Goal: Information Seeking & Learning: Find specific fact

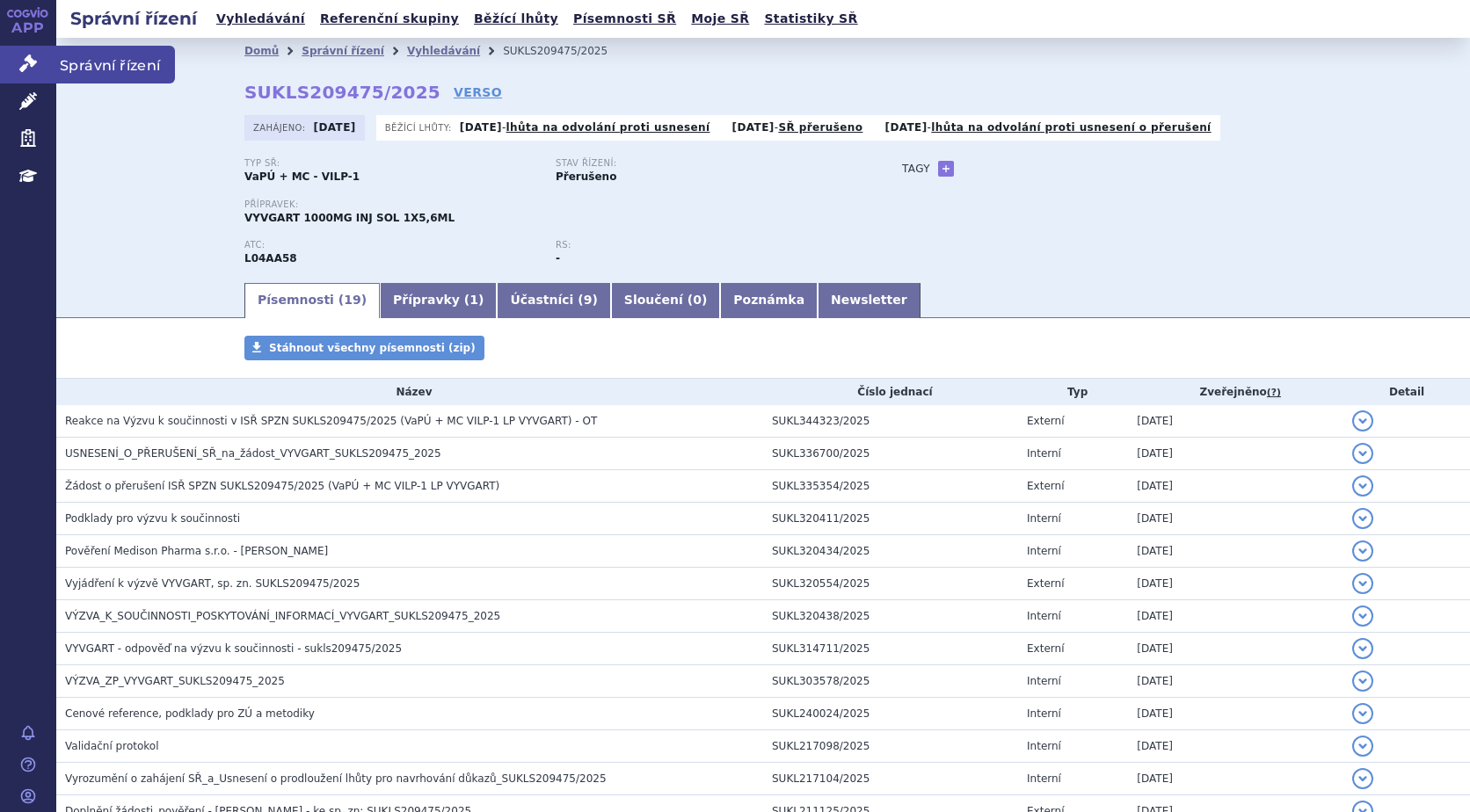
click at [39, 57] on link "Správní řízení" at bounding box center [28, 64] width 57 height 37
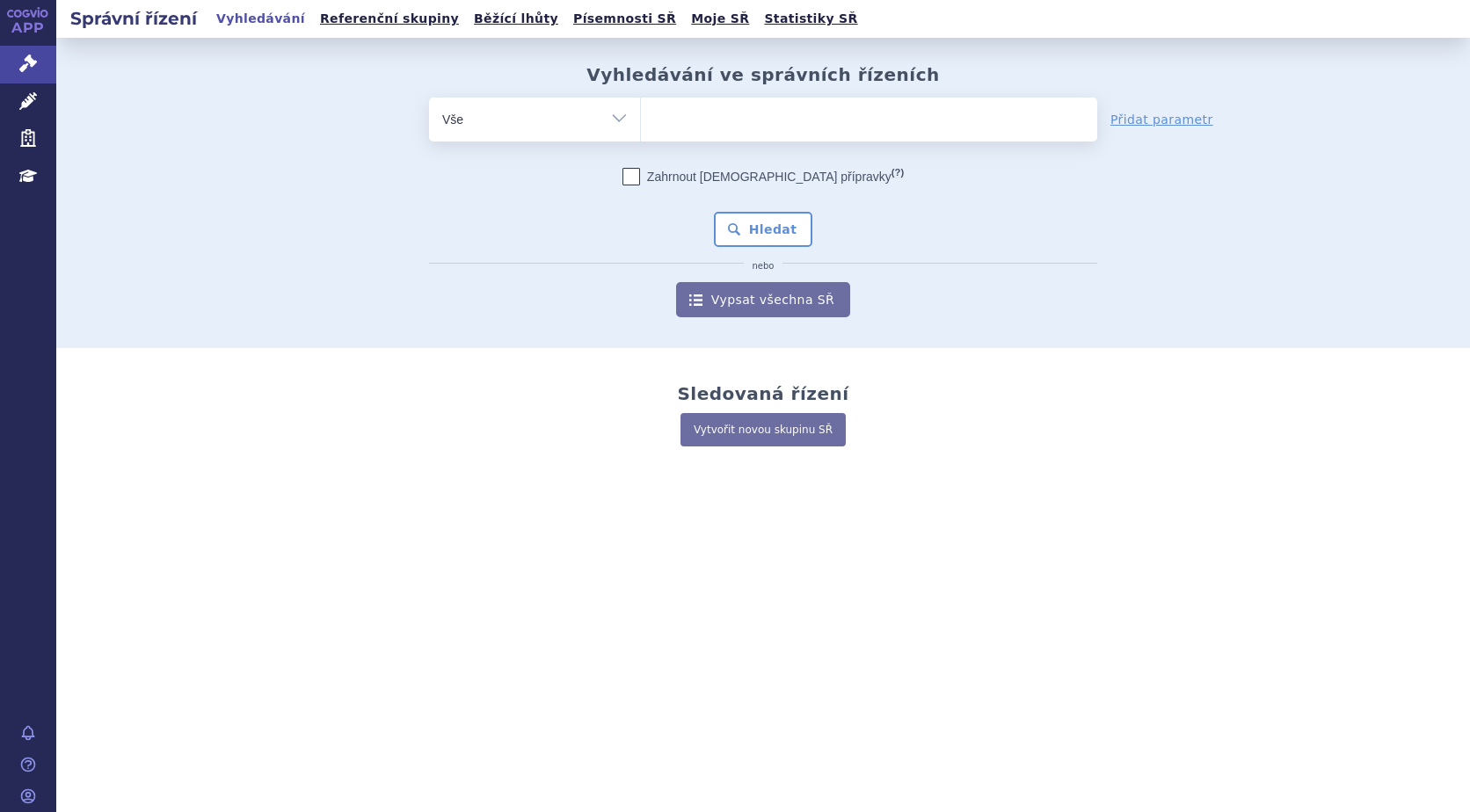
type input "¨k"
type input "¨ke"
type input "¨kesi"
type input "¨kesim"
type input "¨kesimp"
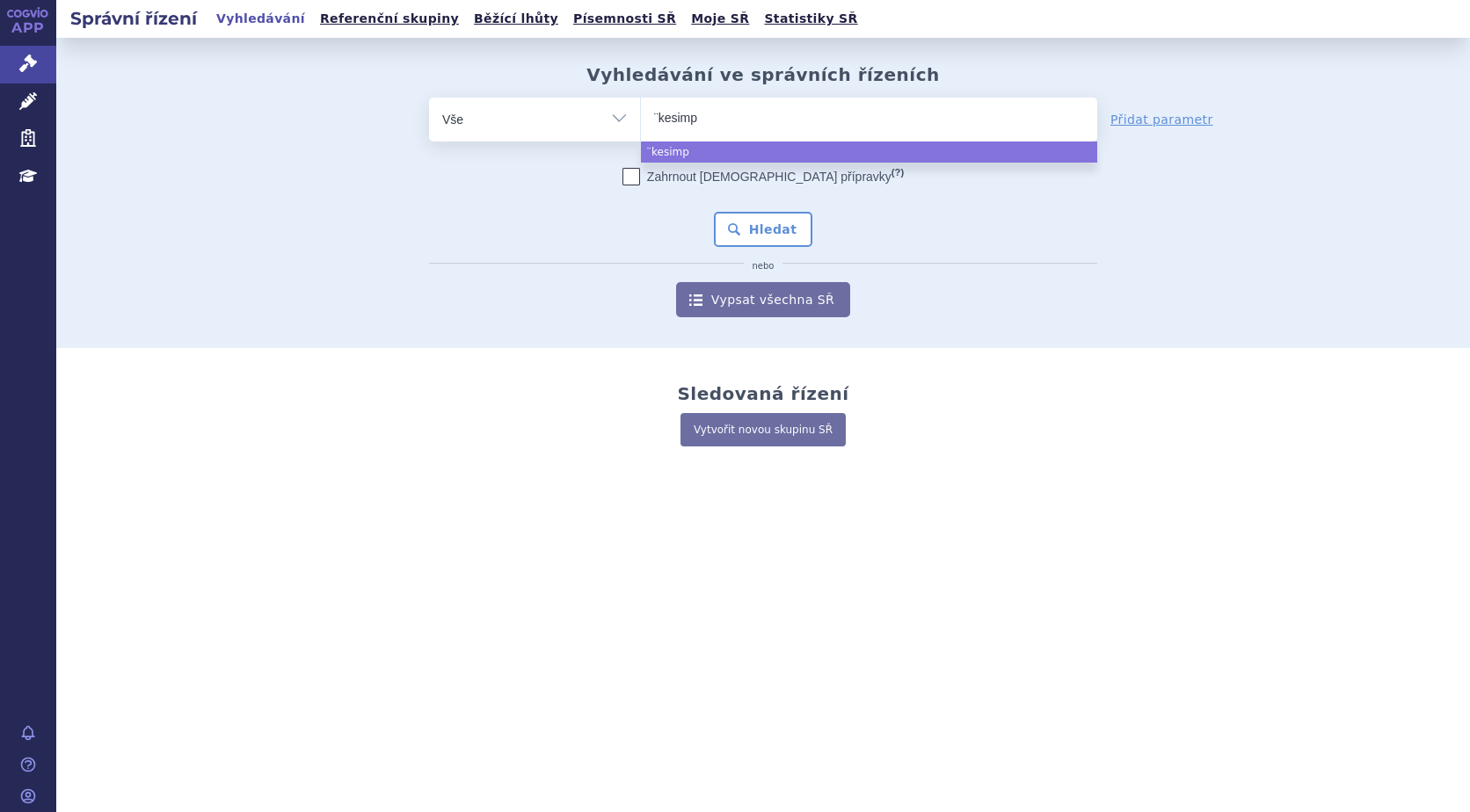
type input "¨kesimpt"
type input "¨kesimpta"
select select "¨kesimpta"
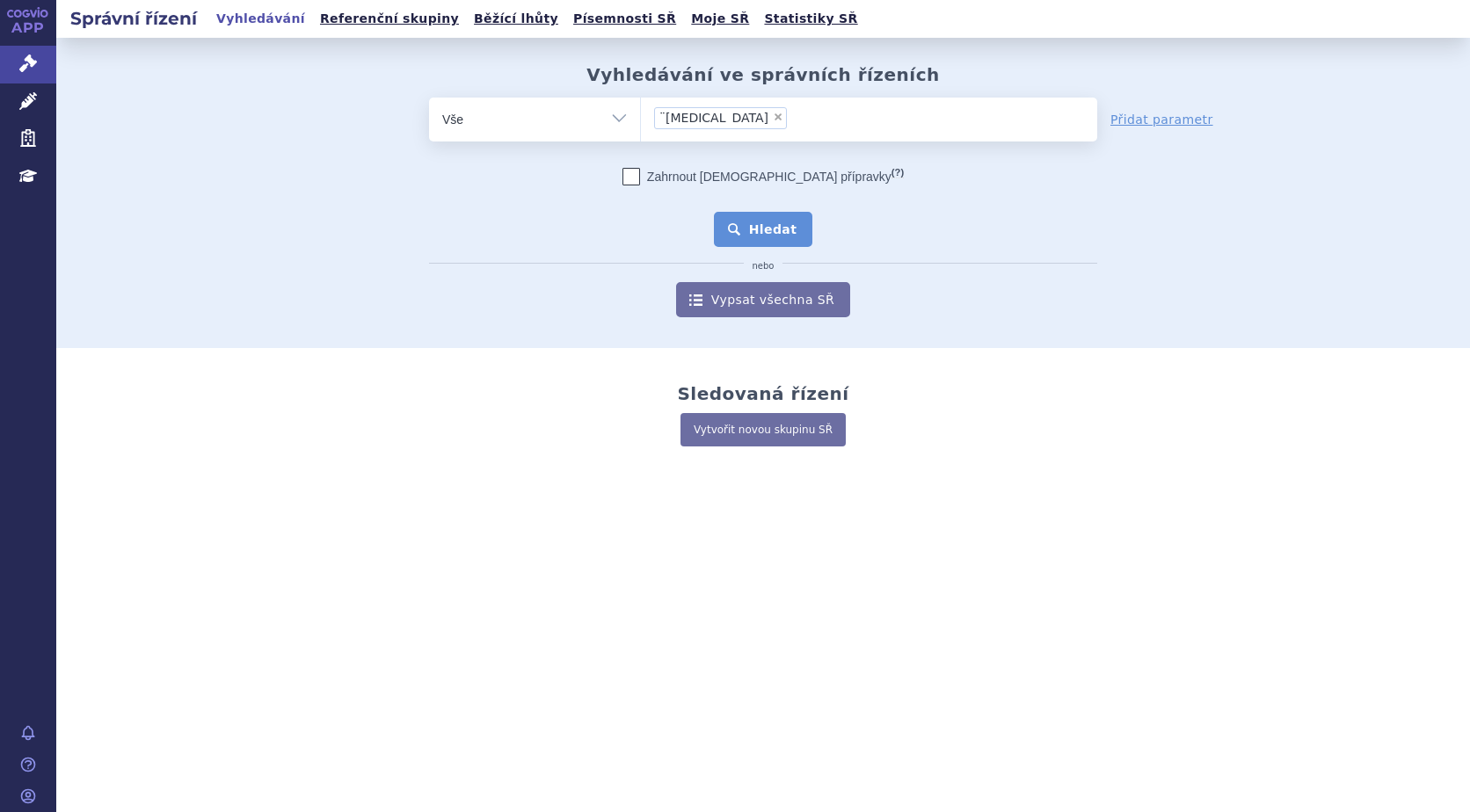
click at [777, 223] on button "Hledat" at bounding box center [763, 229] width 99 height 35
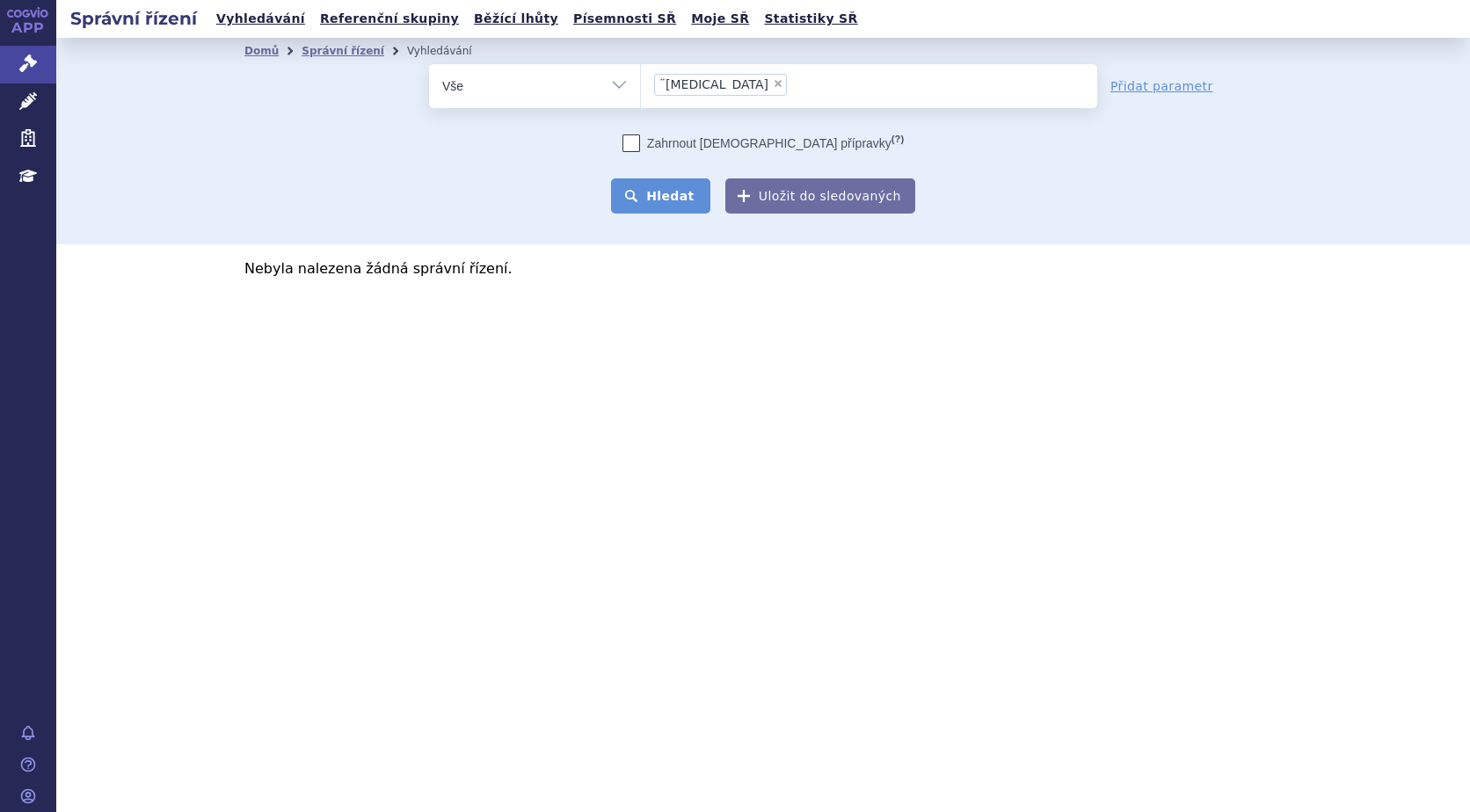
click at [681, 183] on button "Hledat" at bounding box center [660, 196] width 99 height 35
click at [773, 82] on span "×" at bounding box center [777, 82] width 10 height 10
click at [641, 82] on select "¨kesimpta" at bounding box center [640, 84] width 1 height 44
select select
click at [320, 50] on link "Správní řízení" at bounding box center [342, 50] width 83 height 12
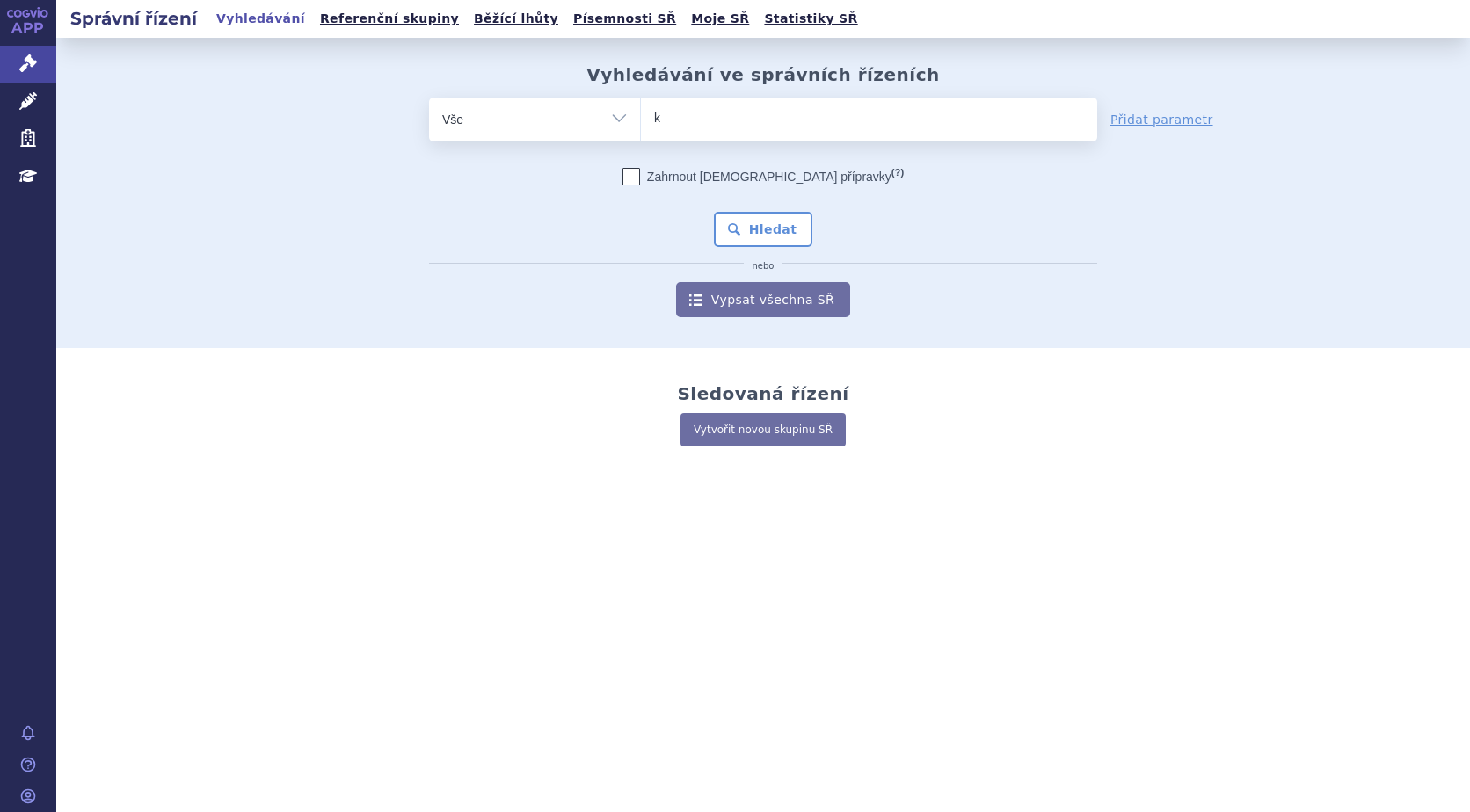
type input "ke"
type input "kesi"
type input "kesim"
type input "kesimp"
type input "kesimpta"
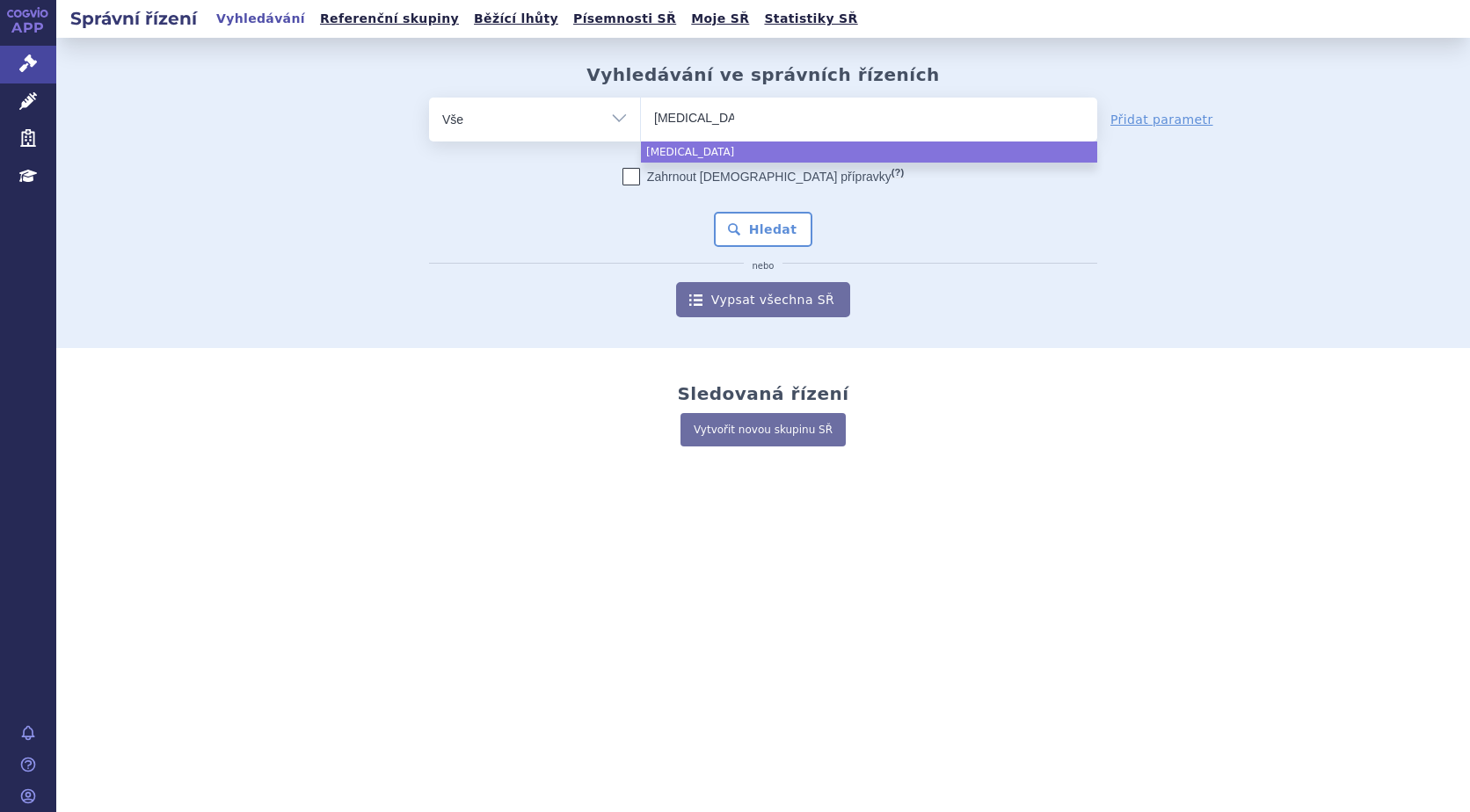
select select "kesimpta"
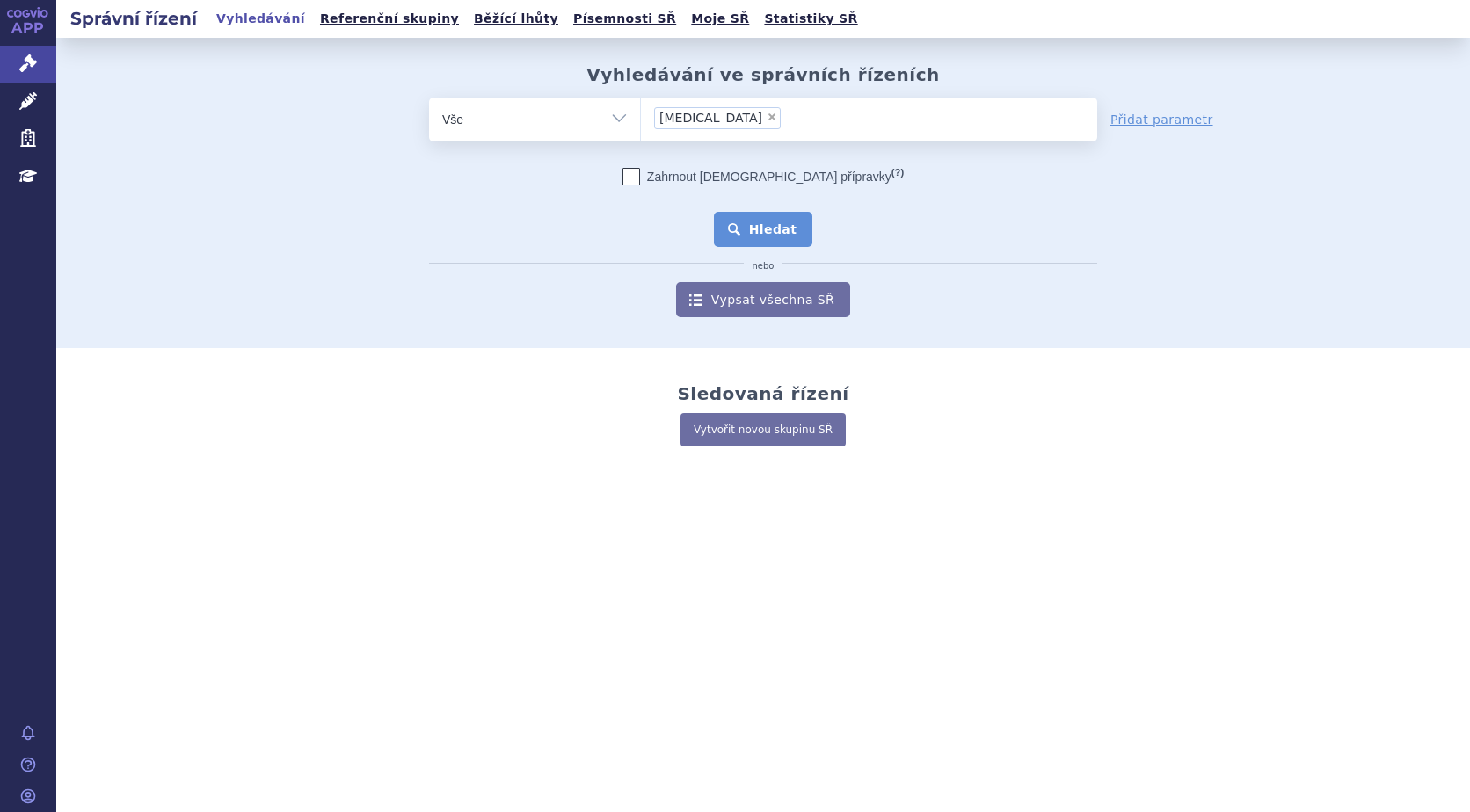
click at [765, 218] on button "Hledat" at bounding box center [763, 229] width 99 height 35
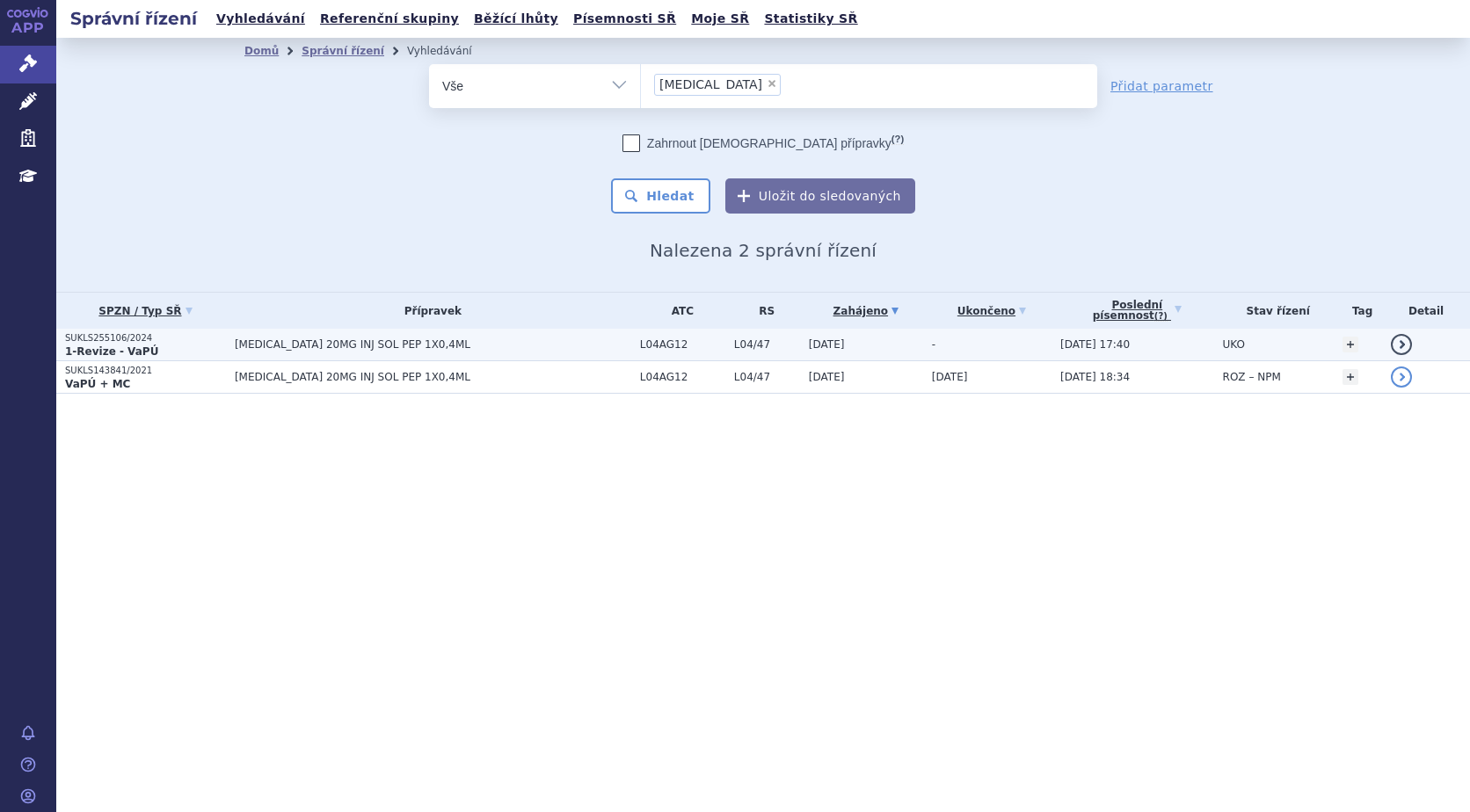
click at [114, 345] on strong "1-Revize - VaPÚ" at bounding box center [111, 350] width 93 height 12
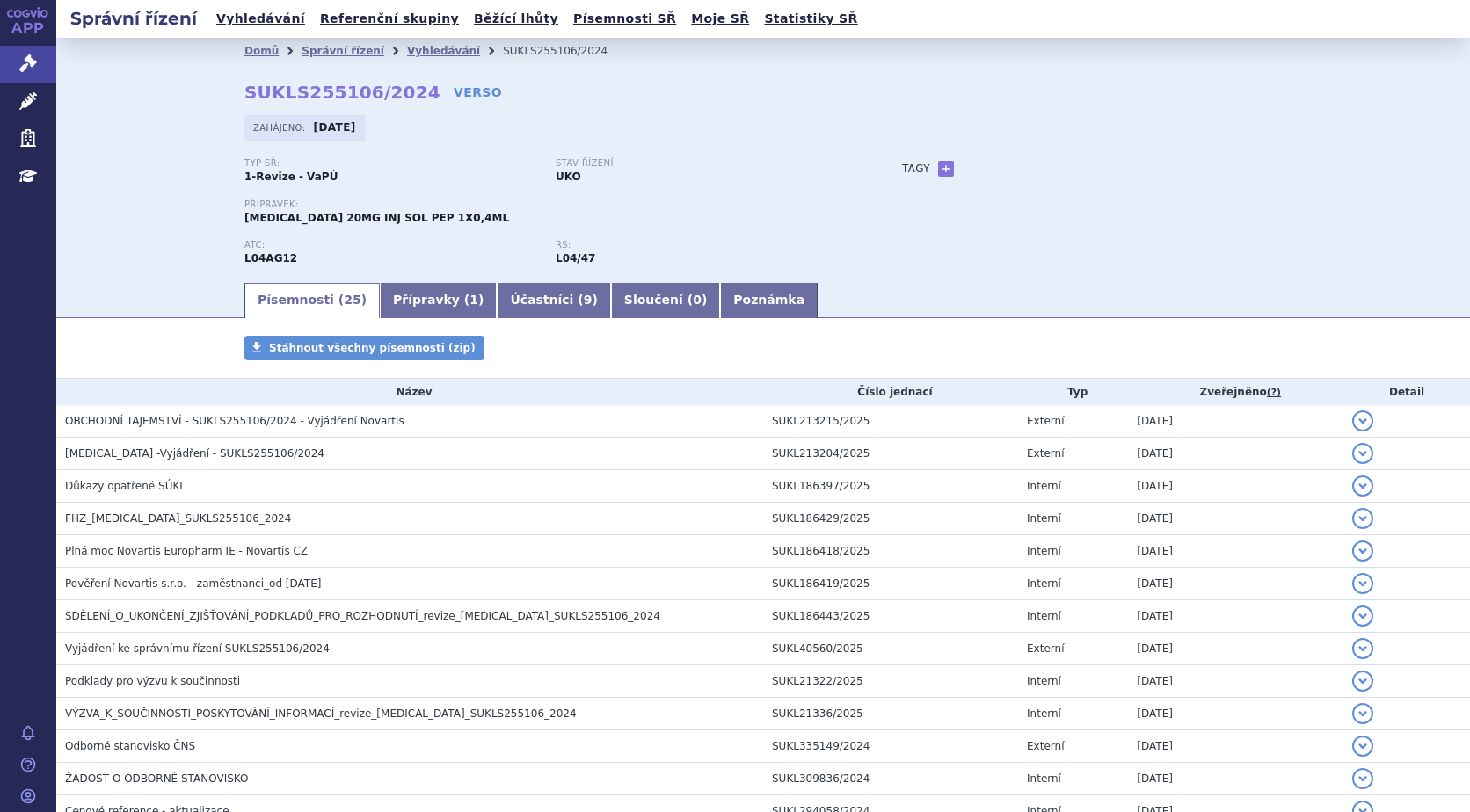
scroll to position [88, 0]
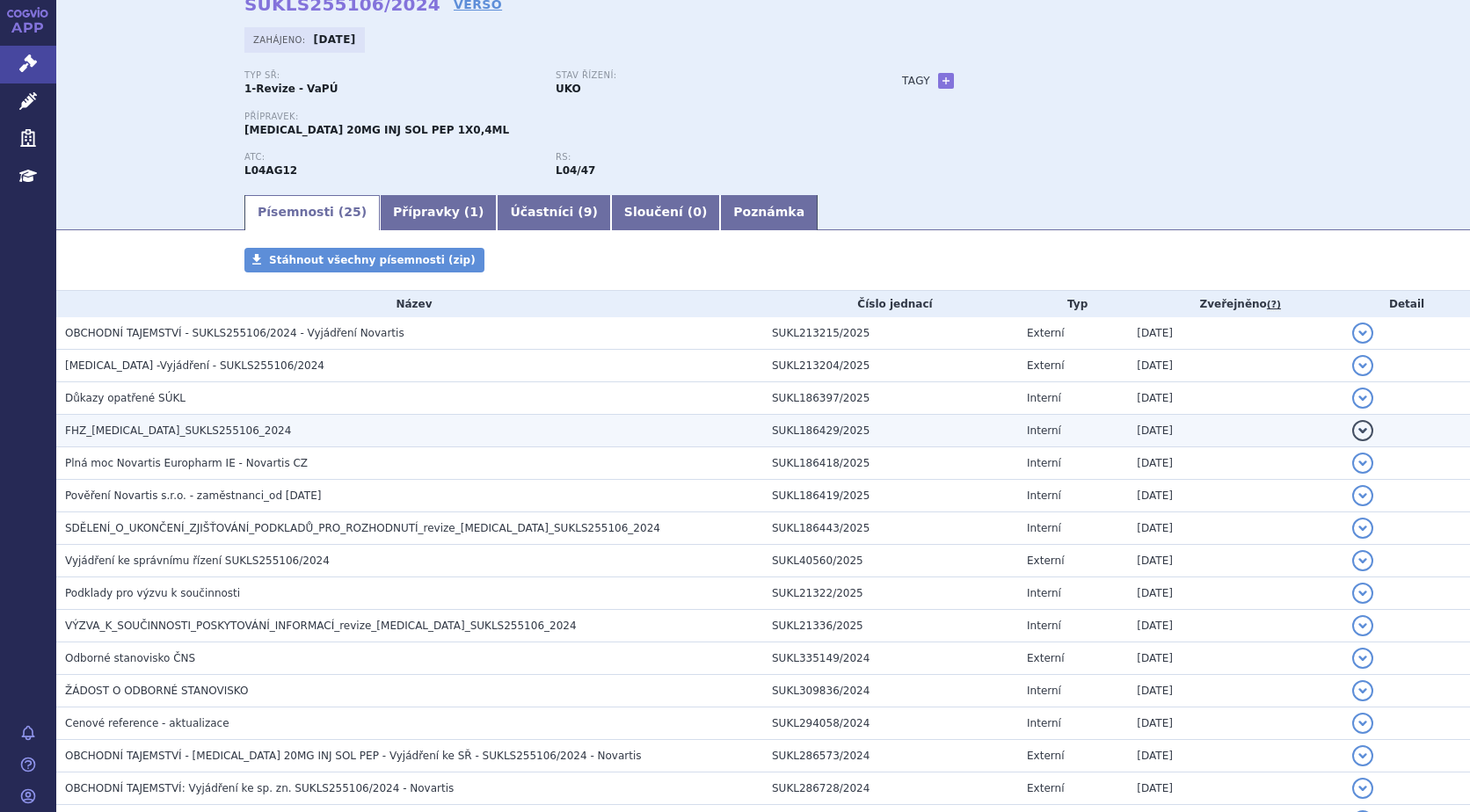
click at [103, 427] on span "FHZ_[MEDICAL_DATA]_SUKLS255106_2024" at bounding box center [178, 430] width 226 height 12
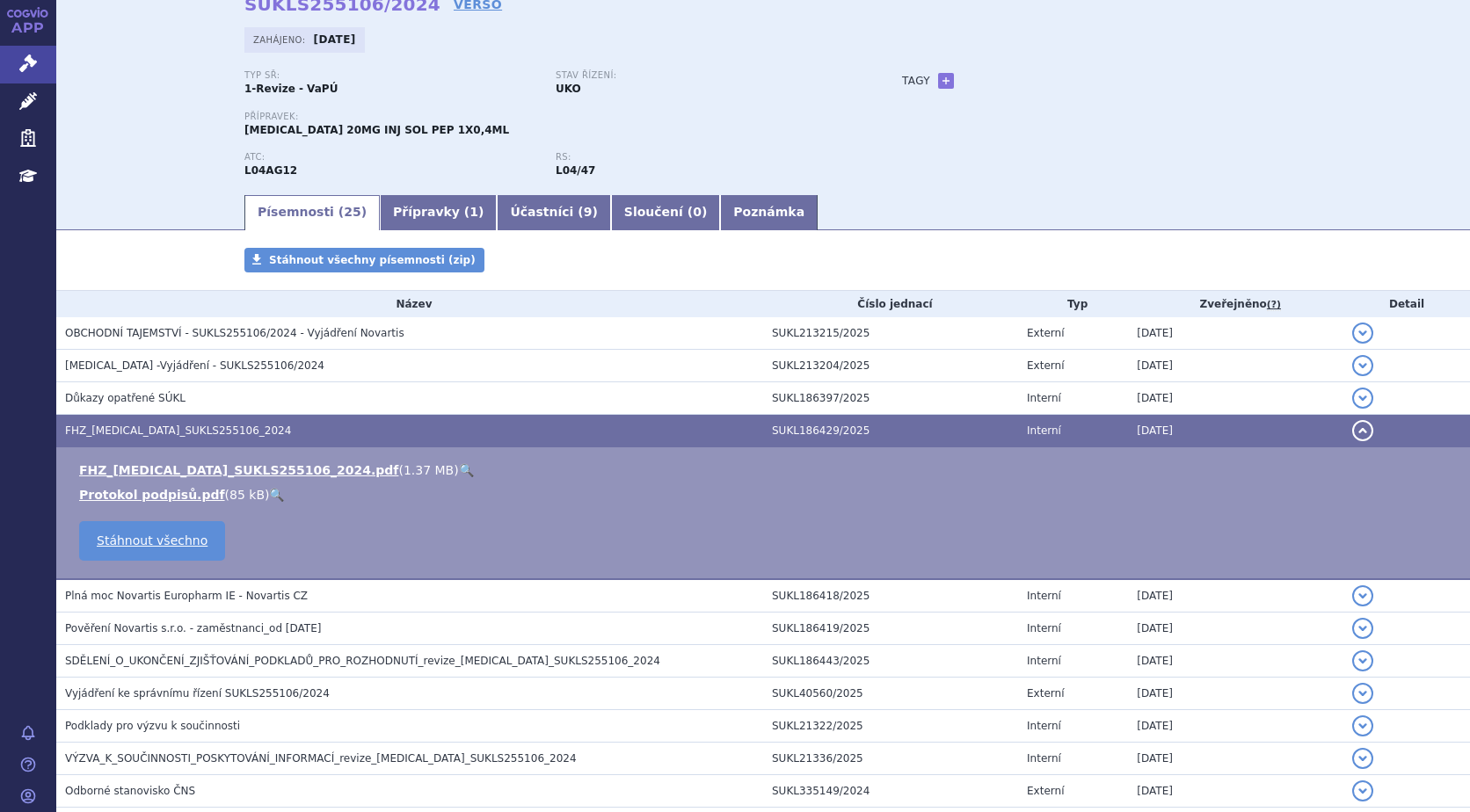
click at [459, 468] on link "🔍" at bounding box center [467, 469] width 15 height 14
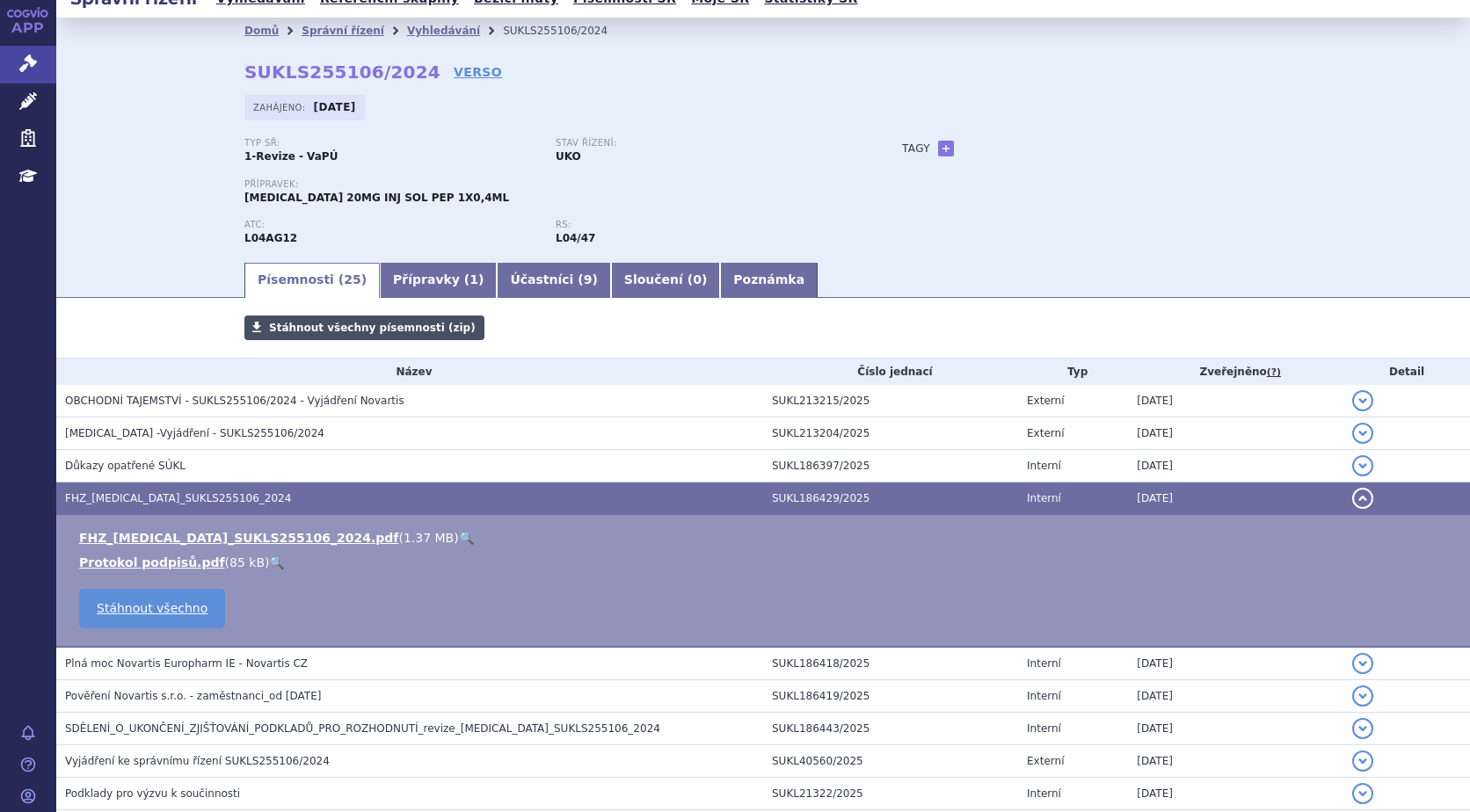
scroll to position [0, 0]
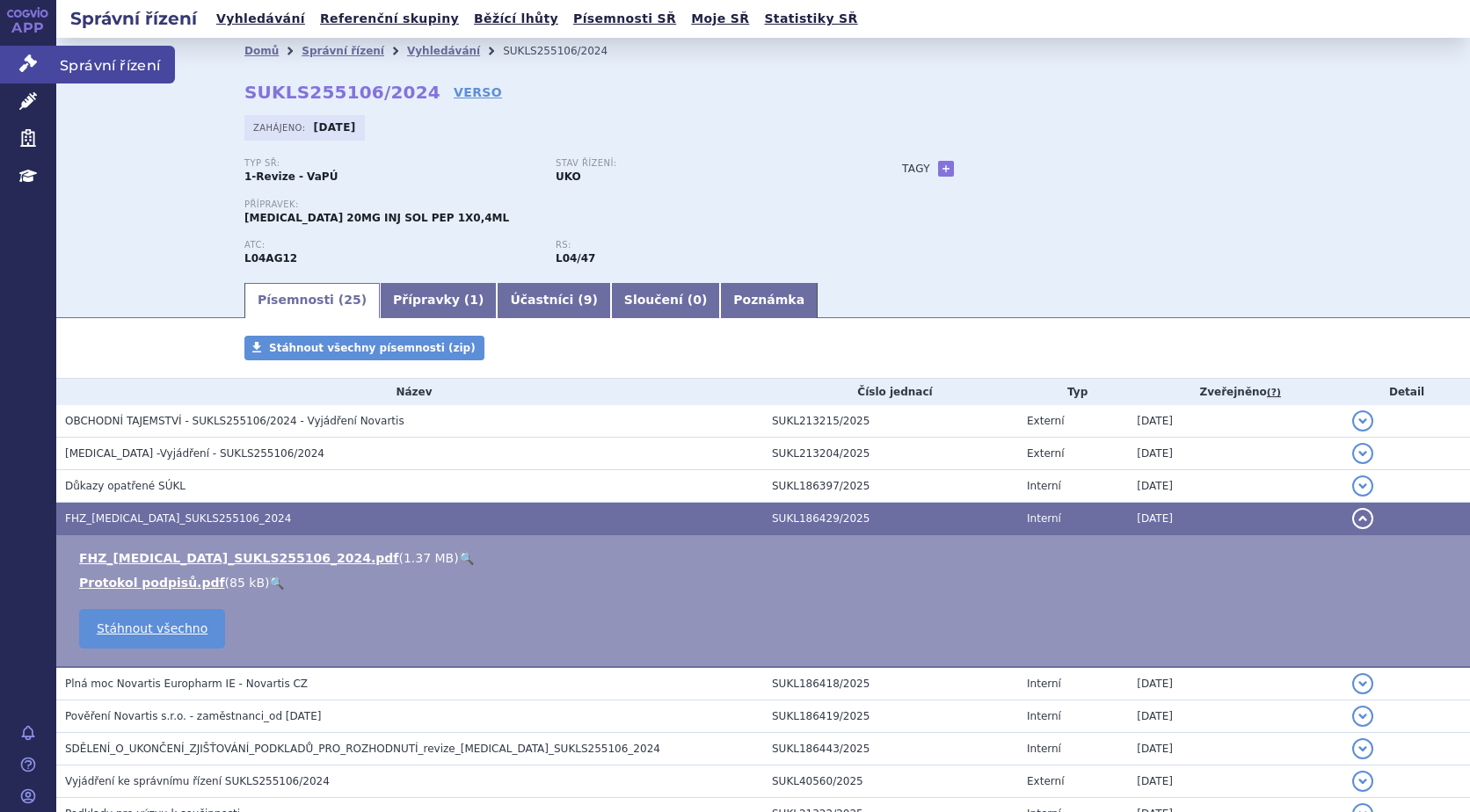
click at [31, 64] on icon at bounding box center [28, 63] width 18 height 18
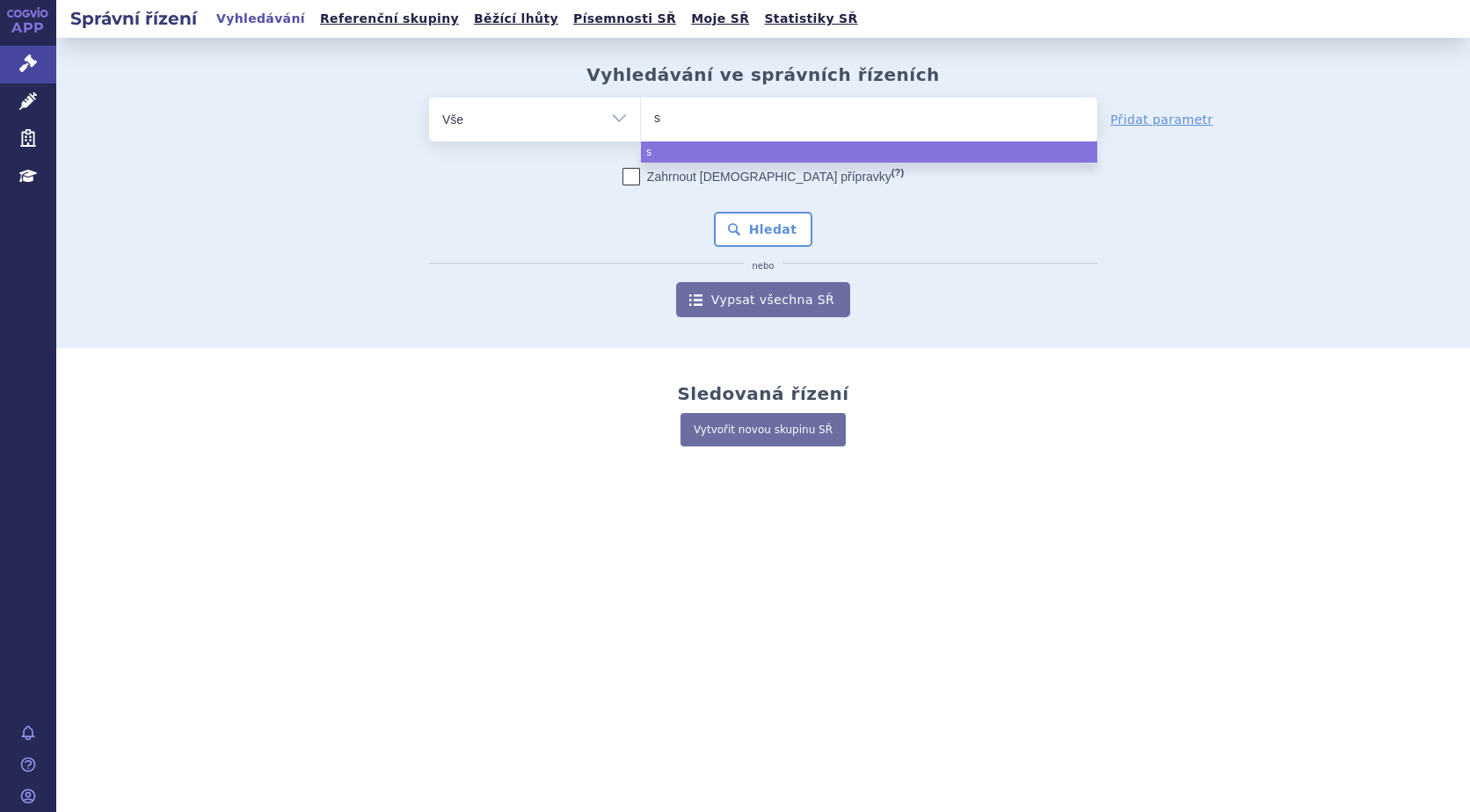
type input "sk"
type input "sky"
type input "skycl"
type input "skycla"
type input "skyclar"
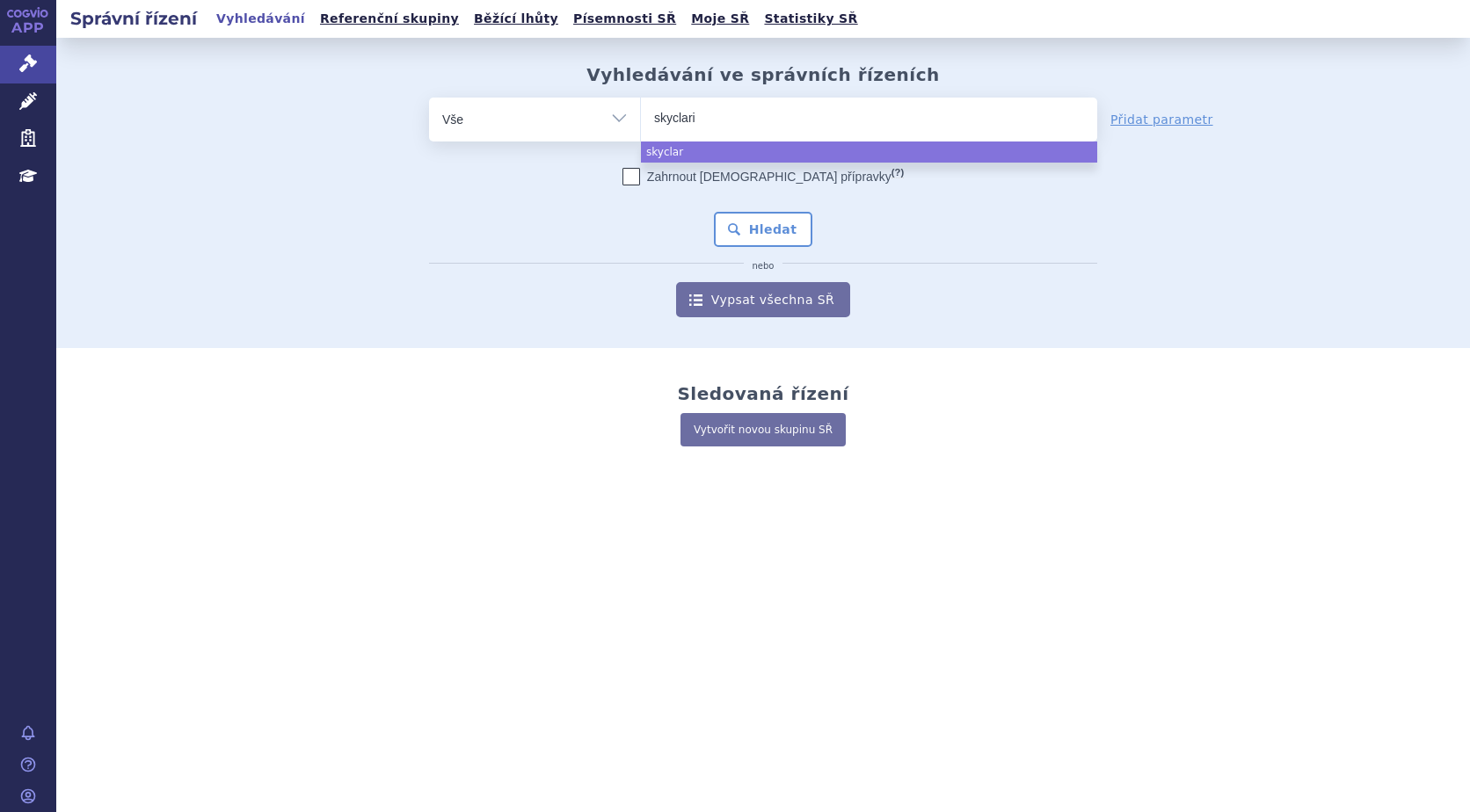
type input "skyclaris"
select select "skyclaris"
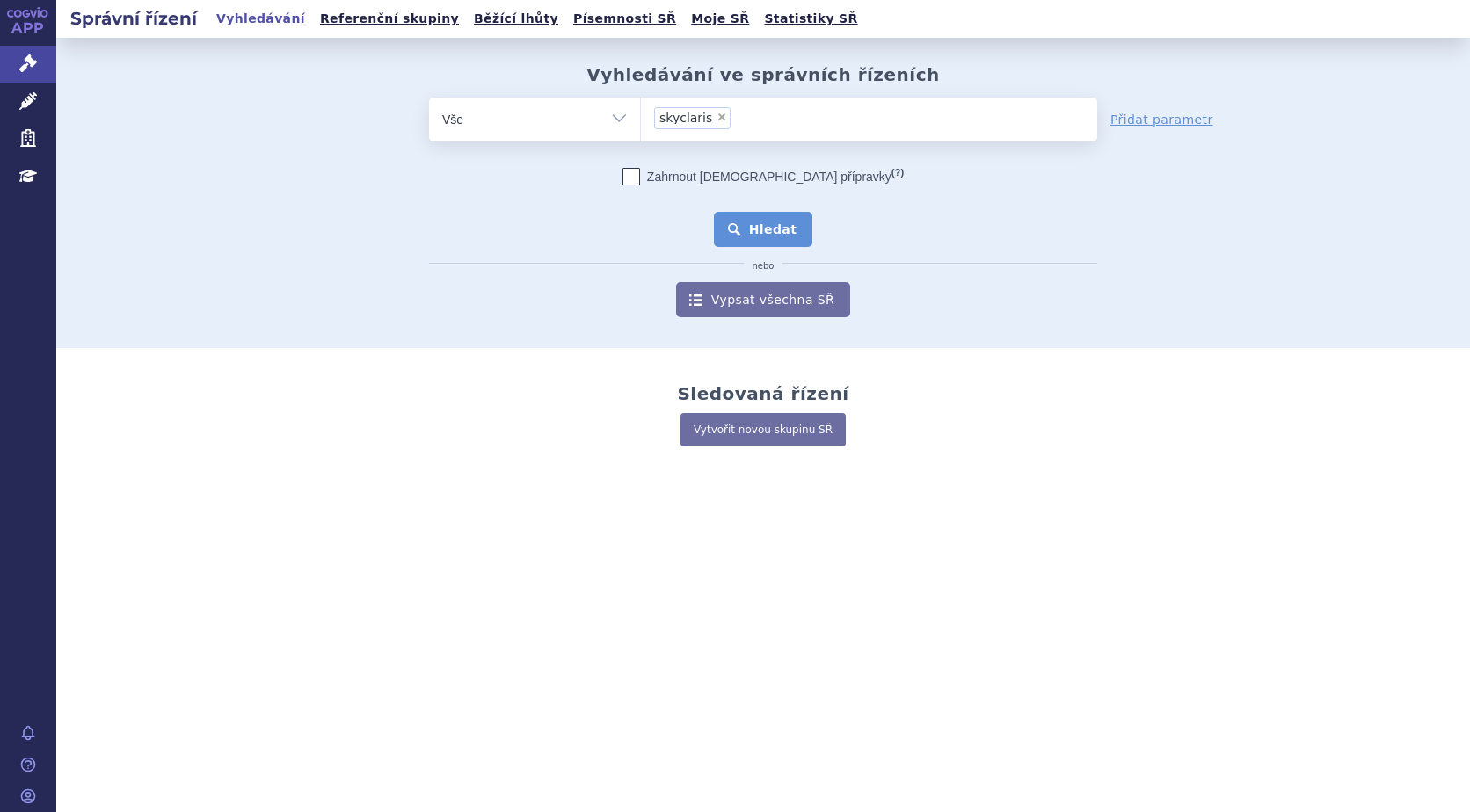
click at [765, 237] on button "Hledat" at bounding box center [763, 229] width 99 height 35
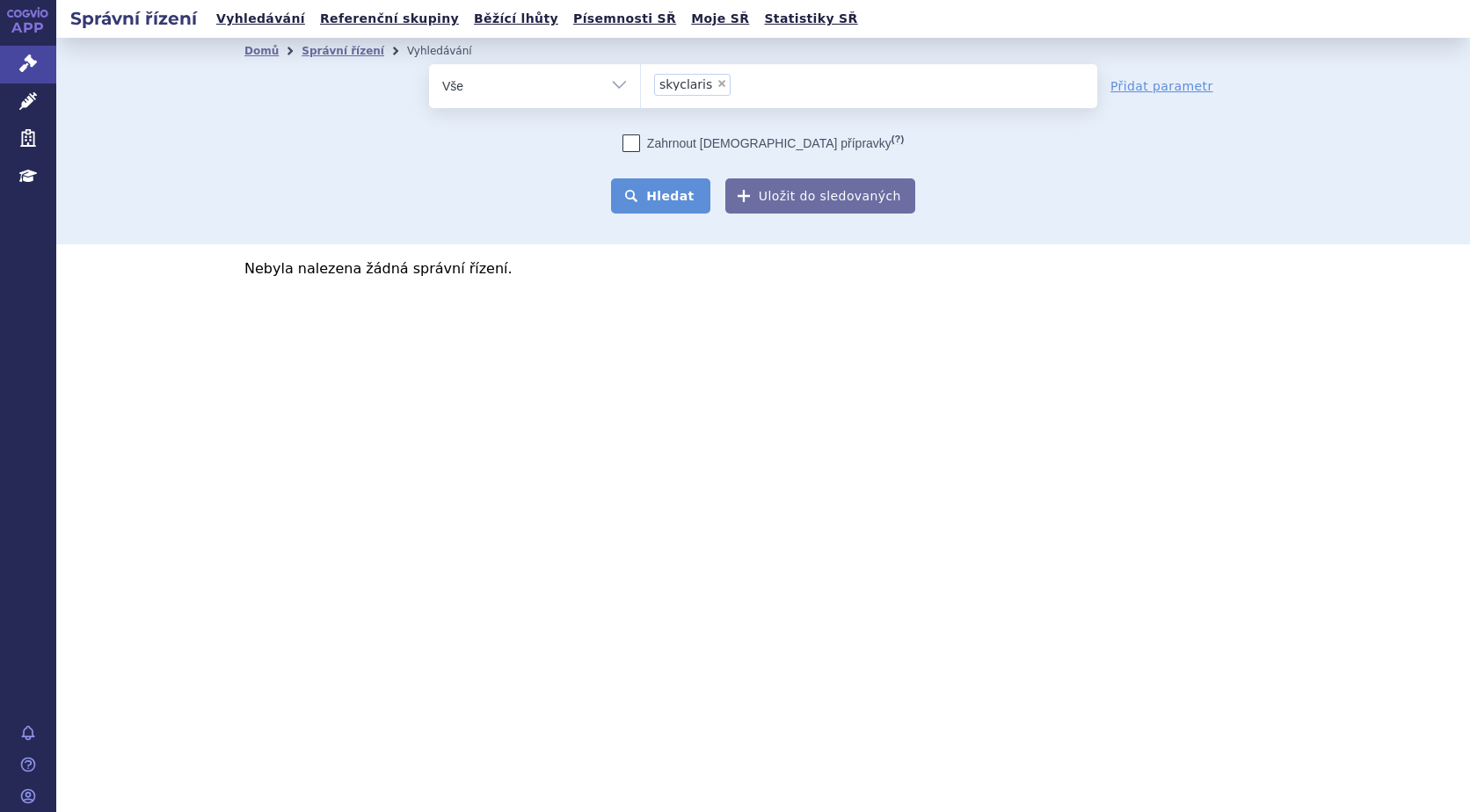
click at [666, 196] on button "Hledat" at bounding box center [660, 196] width 99 height 35
click at [717, 84] on span "×" at bounding box center [721, 82] width 10 height 10
click at [641, 84] on select "skyclaris" at bounding box center [640, 84] width 1 height 44
select select
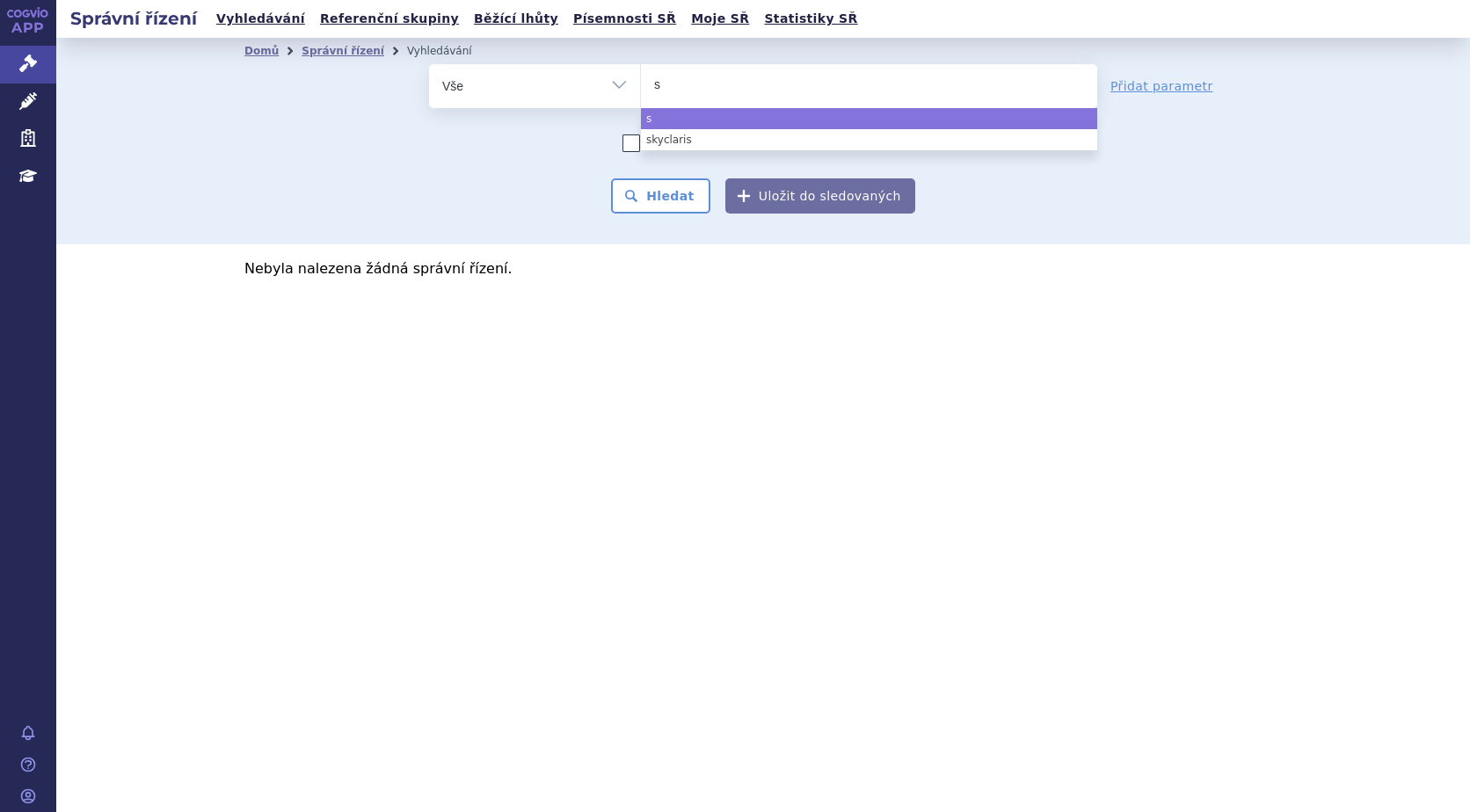
type input "sk"
type input "sky"
type input "skyc"
type input "skycl"
type input "skycla"
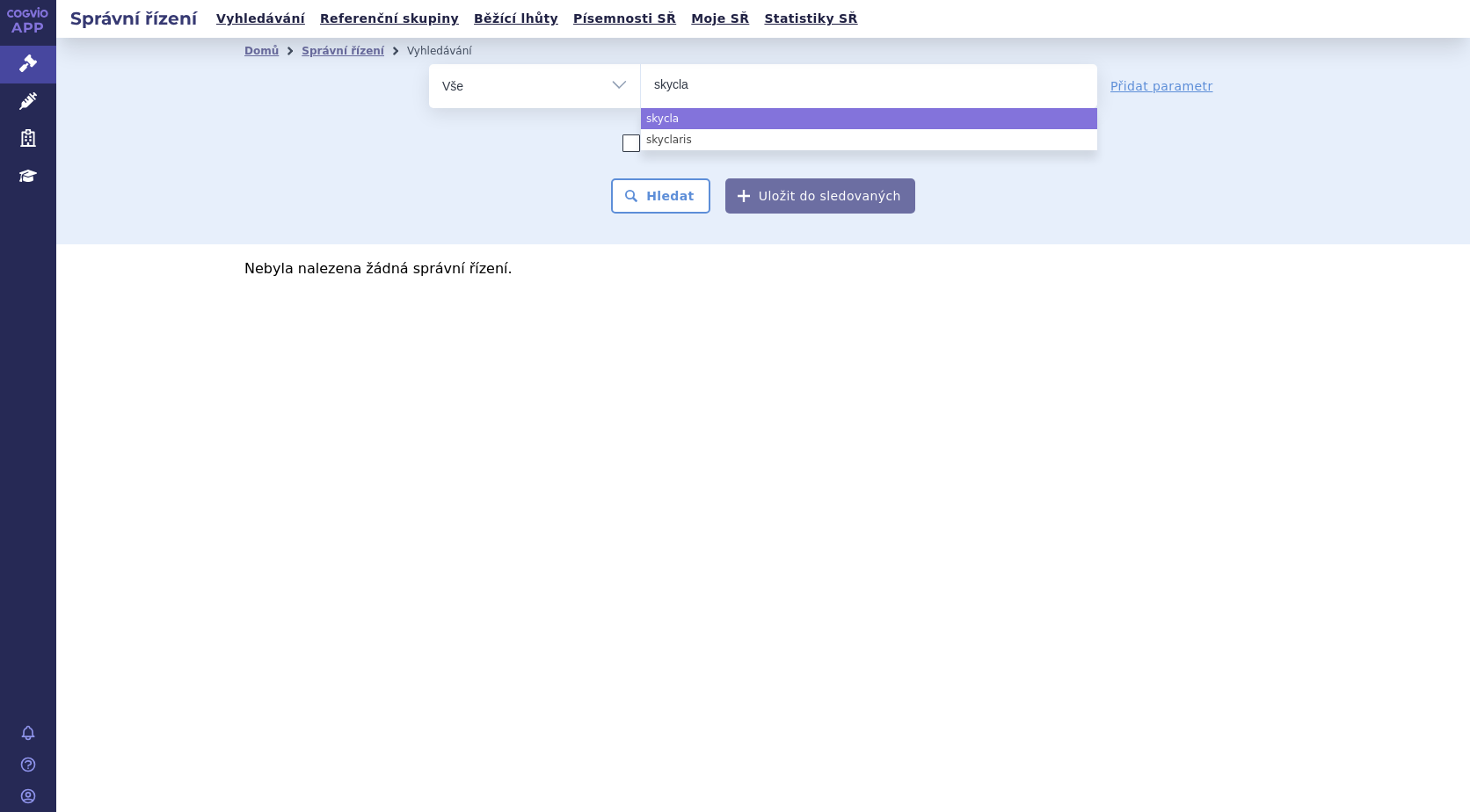
type input "skyclar"
type input "skyclary"
type input "skyclarys"
select select "skyclarys"
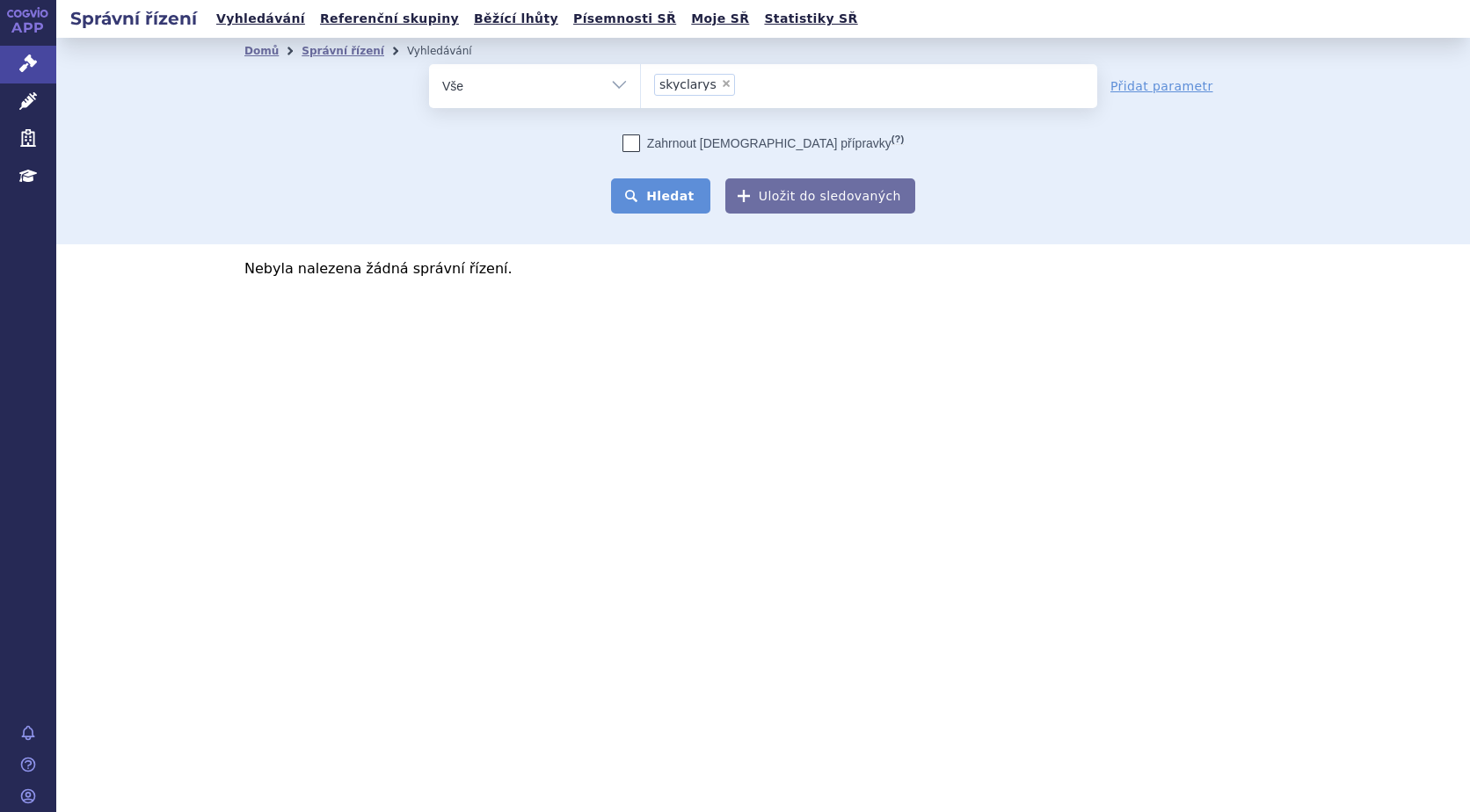
click at [669, 193] on button "Hledat" at bounding box center [660, 196] width 99 height 35
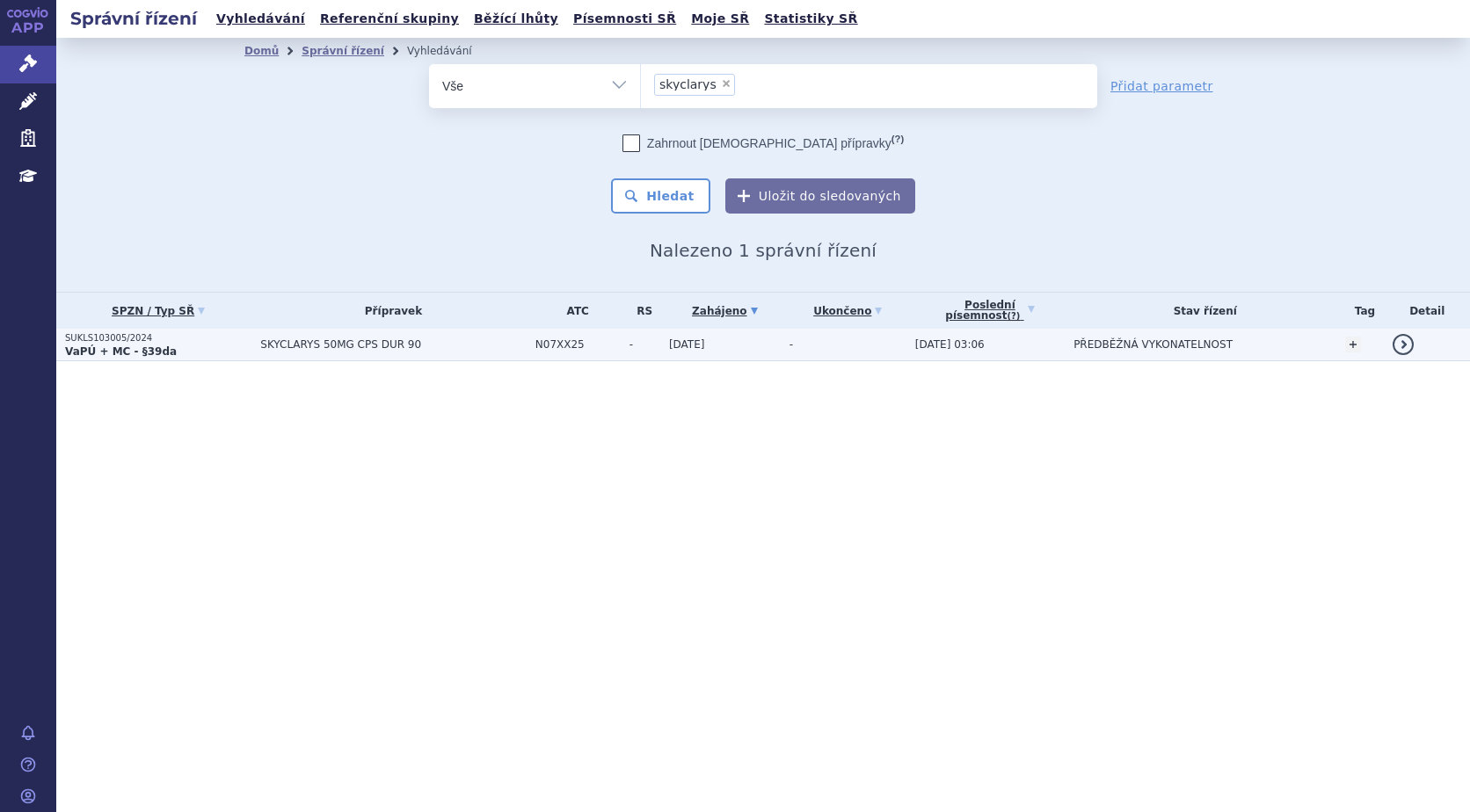
click at [89, 354] on strong "VaPÚ + MC - §39da" at bounding box center [121, 350] width 111 height 12
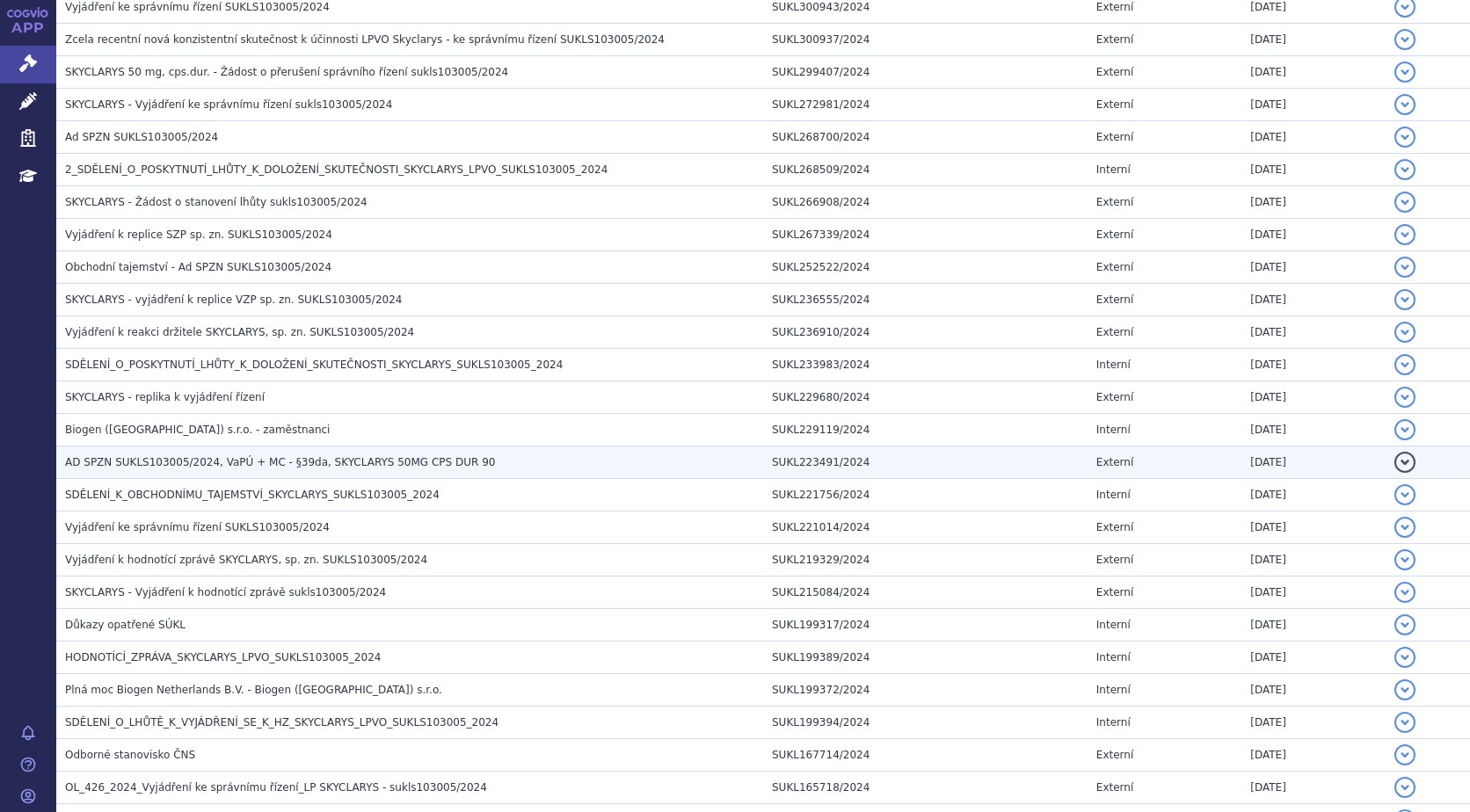
scroll to position [1142, 0]
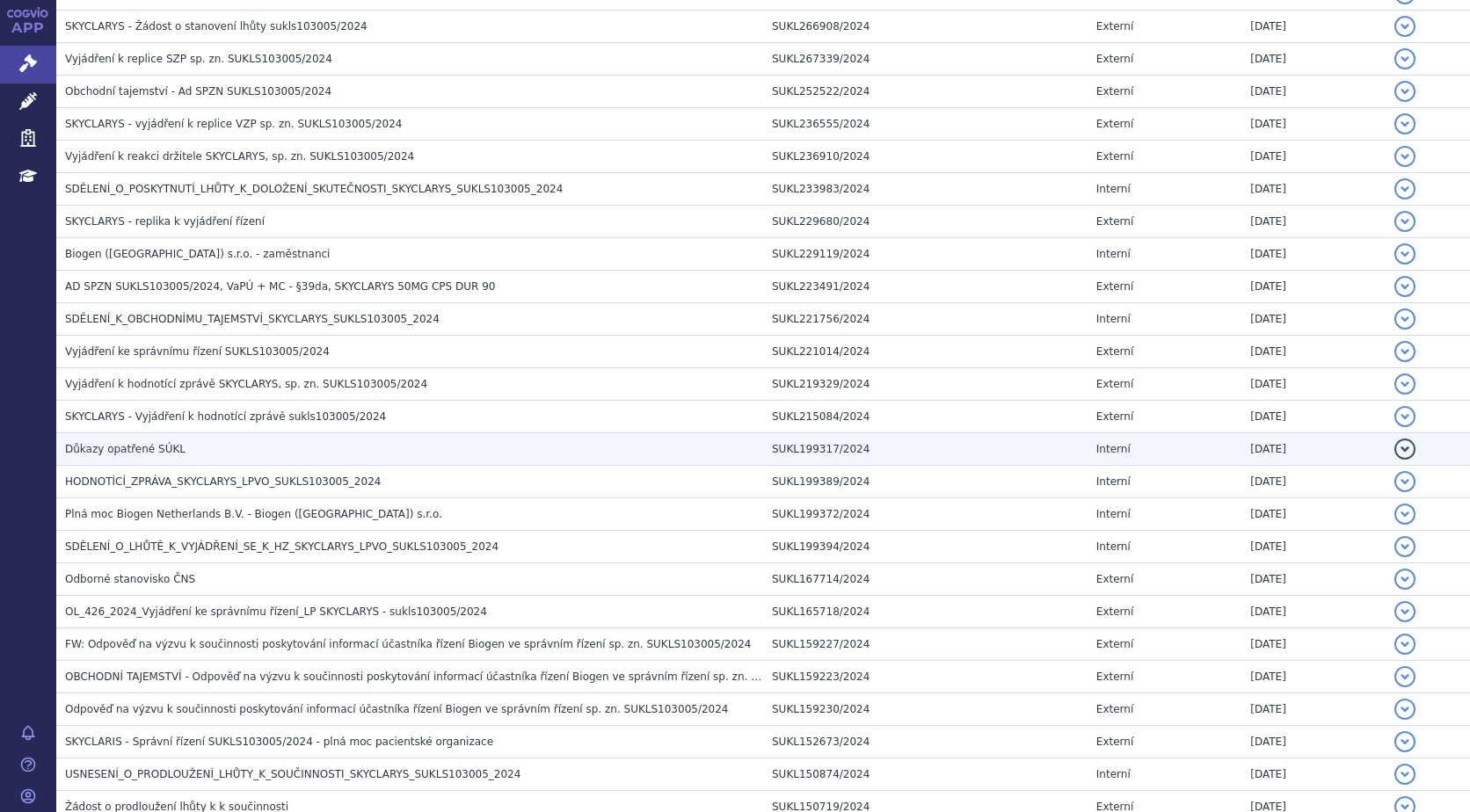
click at [143, 452] on span "Důkazy opatřené SÚKL" at bounding box center [125, 449] width 121 height 12
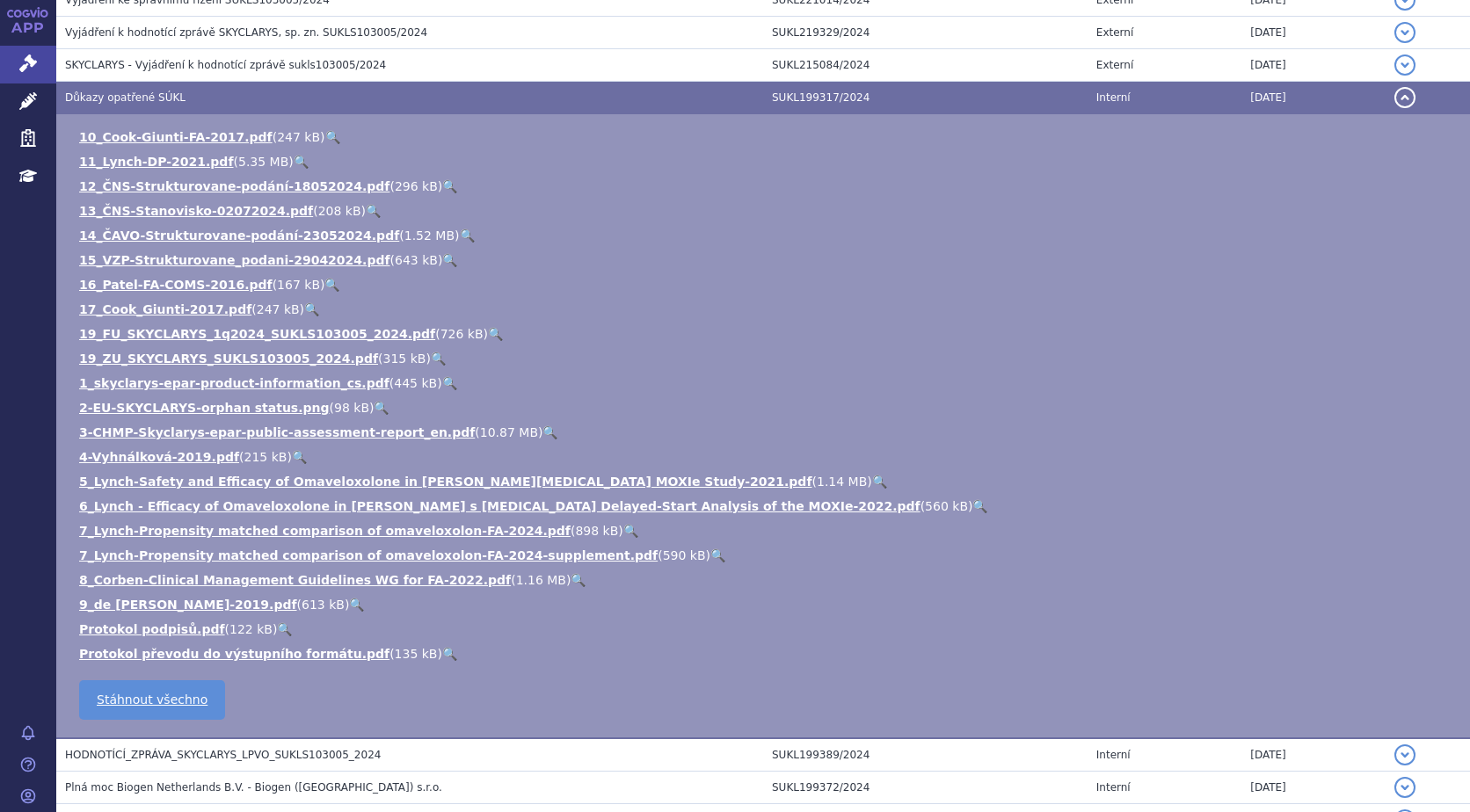
scroll to position [1845, 0]
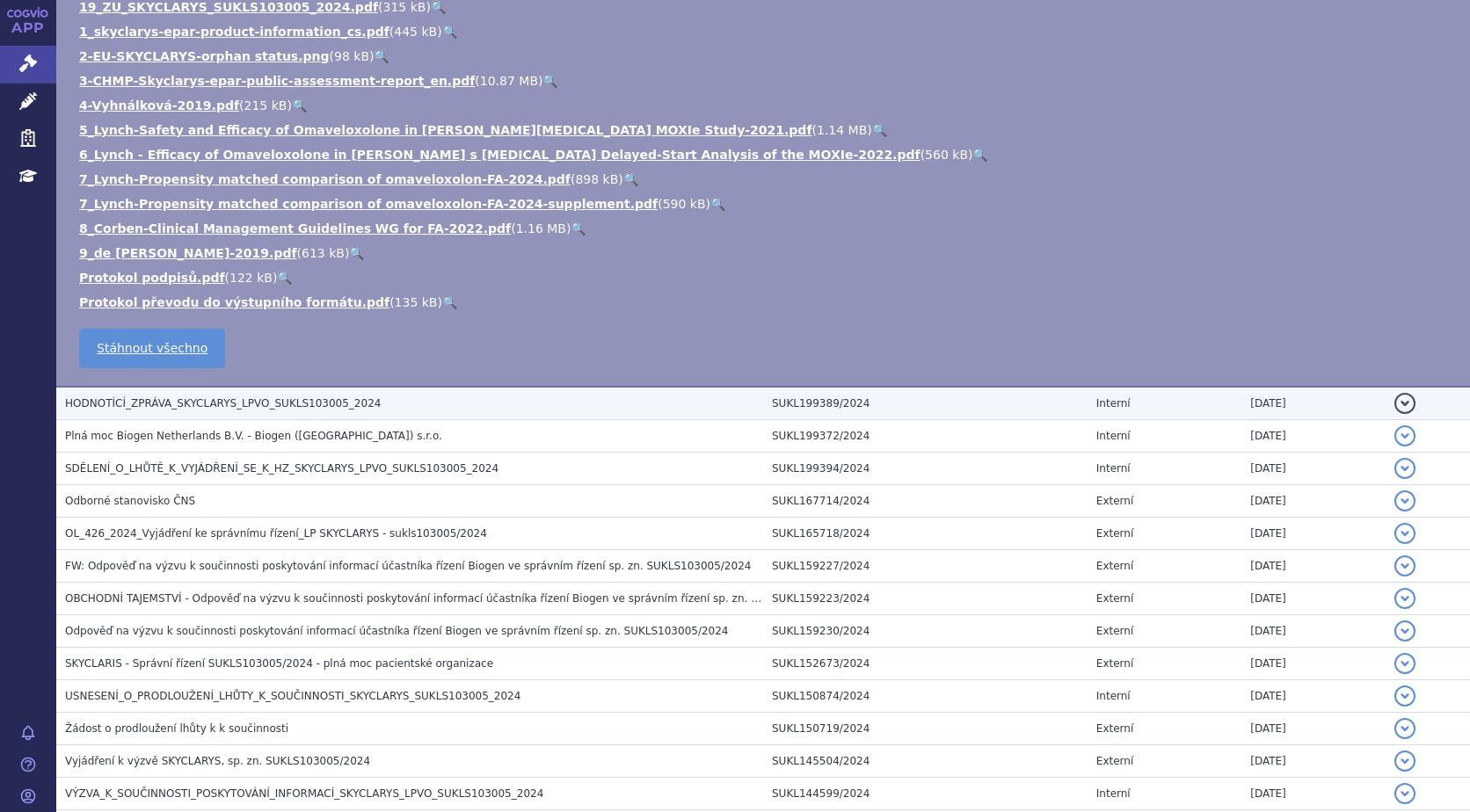
click at [1394, 399] on button "detail" at bounding box center [1404, 403] width 21 height 21
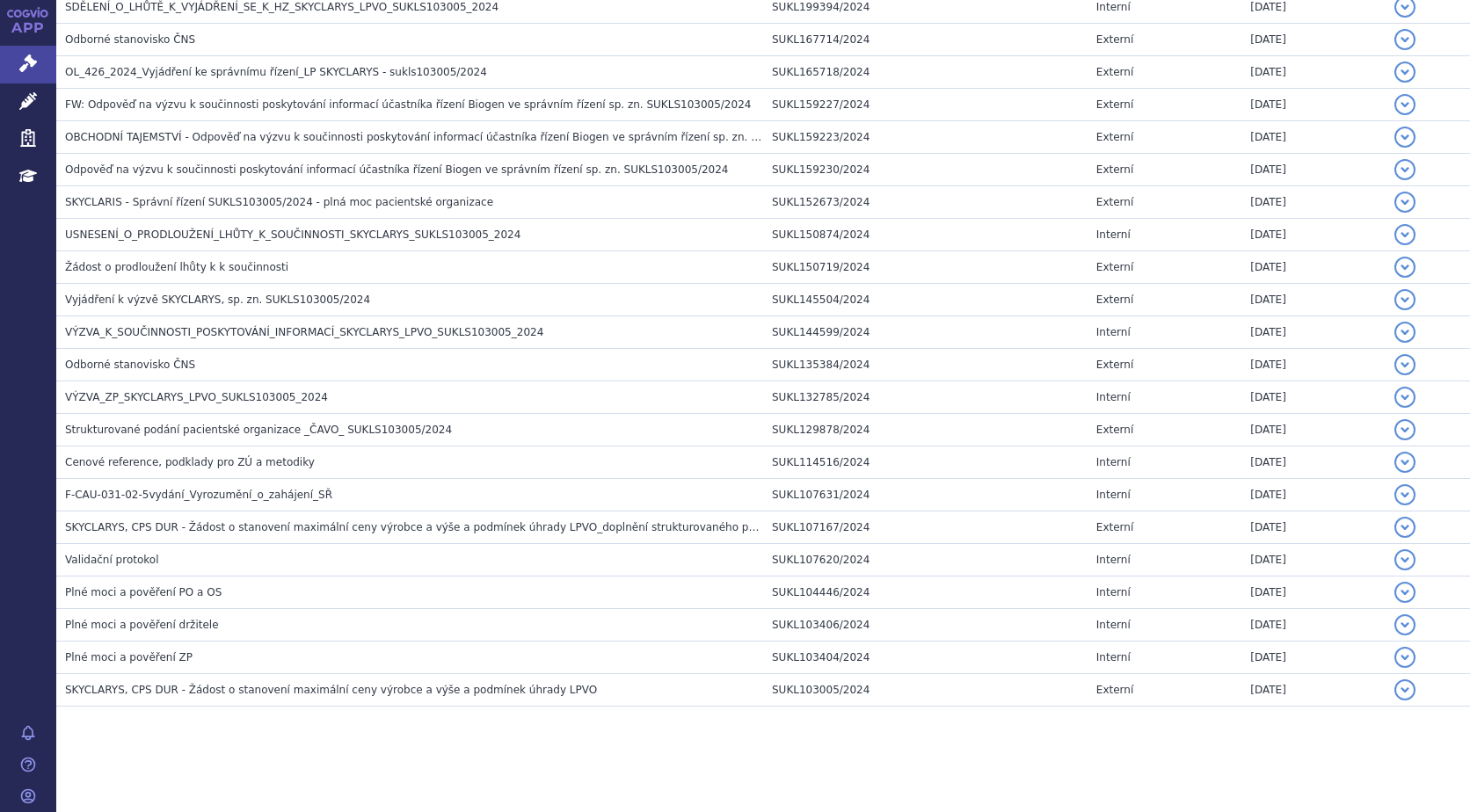
scroll to position [1221, 0]
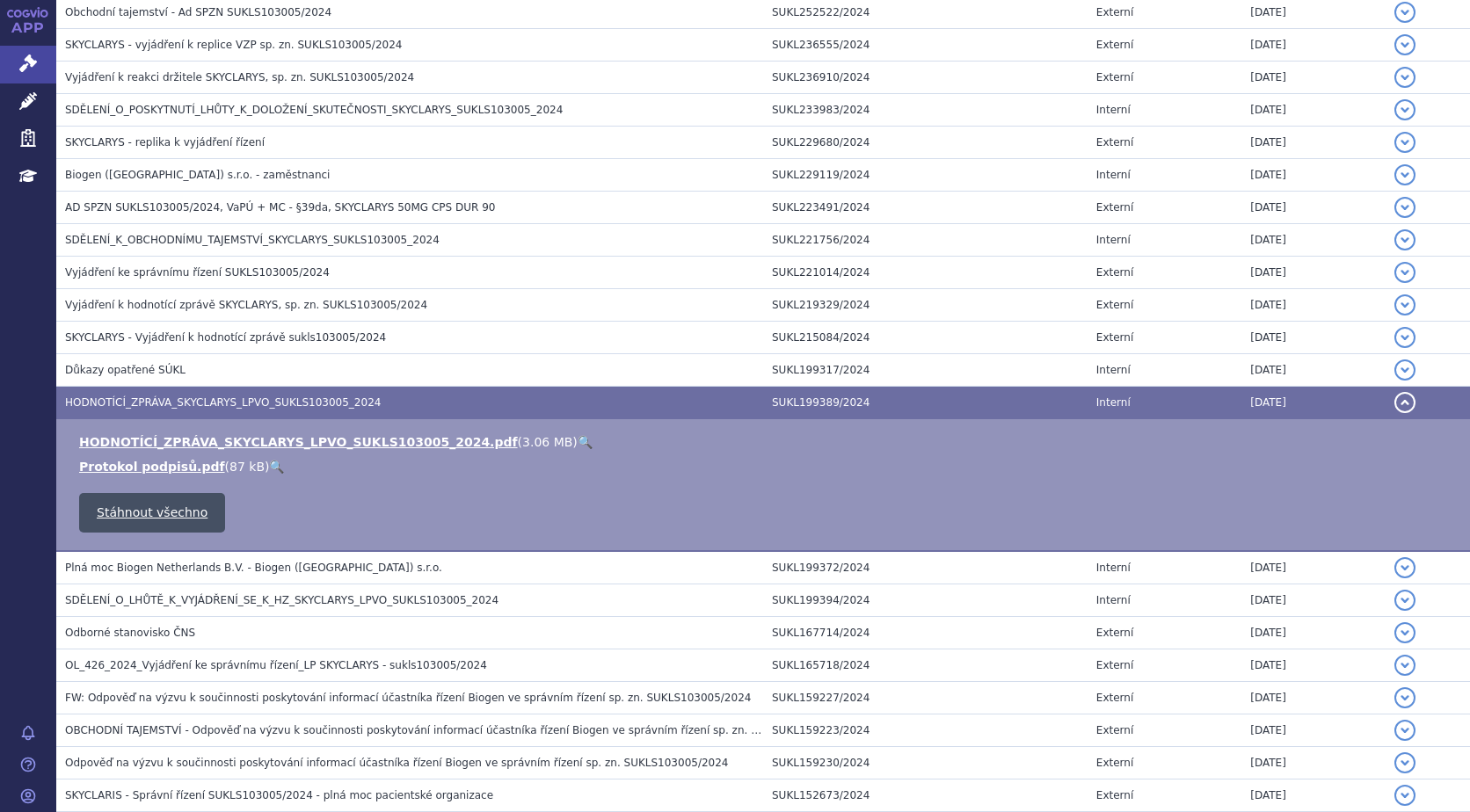
click at [160, 505] on link "Stáhnout všechno" at bounding box center [151, 513] width 146 height 40
drag, startPoint x: 316, startPoint y: 438, endPoint x: 770, endPoint y: 483, distance: 456.2
click at [770, 483] on td "HODNOTÍCÍ_ZPRÁVA_SKYCLARYS_LPVO_SUKLS103005_2024.pdf ( 3.06 MB ) 🔍 Protokol pod…" at bounding box center [763, 485] width 1413 height 133
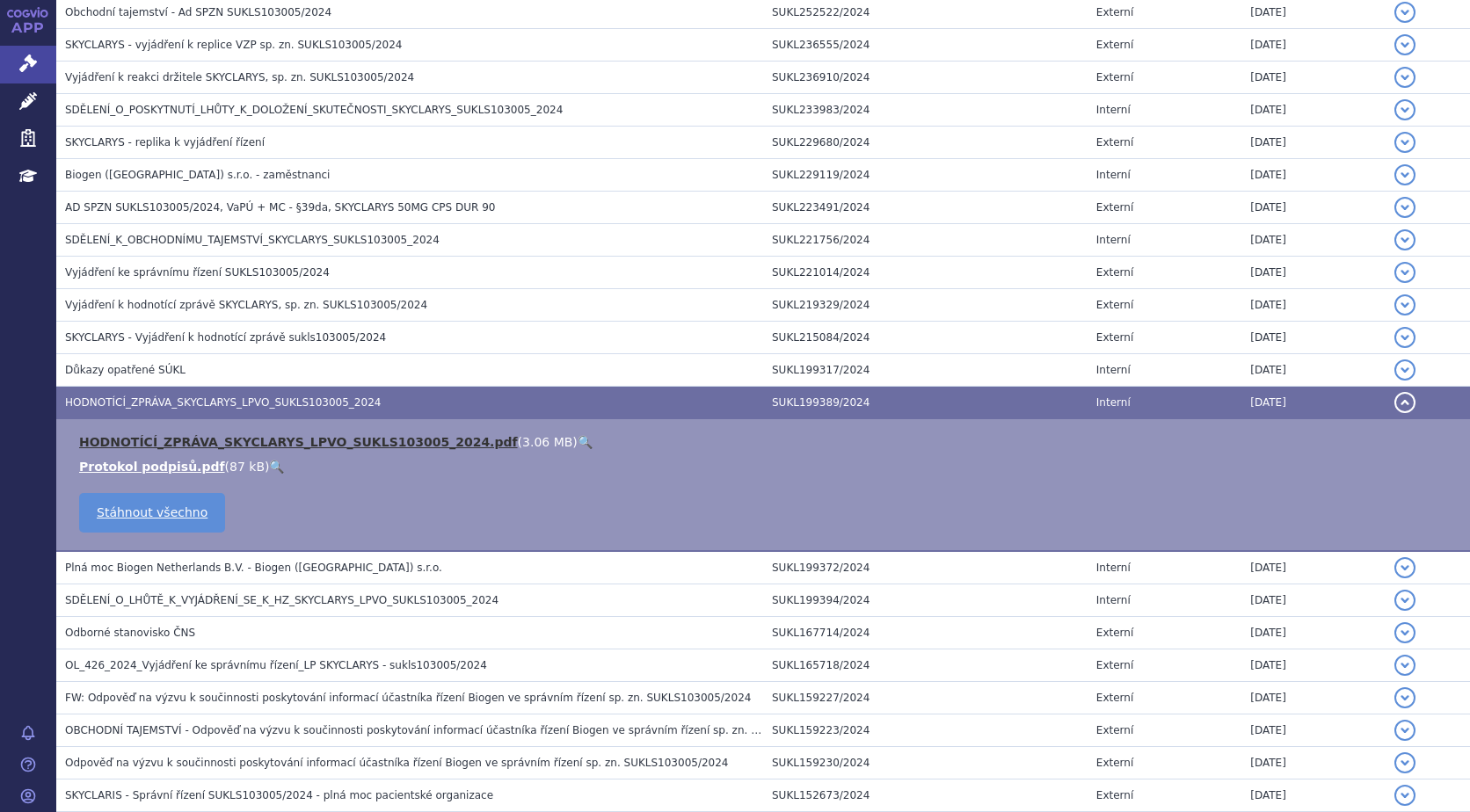
drag, startPoint x: 412, startPoint y: 438, endPoint x: 394, endPoint y: 438, distance: 18.0
click at [394, 438] on link "HODNOTÍCÍ_ZPRÁVA_SKYCLARYS_LPVO_SUKLS103005_2024.pdf" at bounding box center [298, 441] width 439 height 14
